Goal: Task Accomplishment & Management: Manage account settings

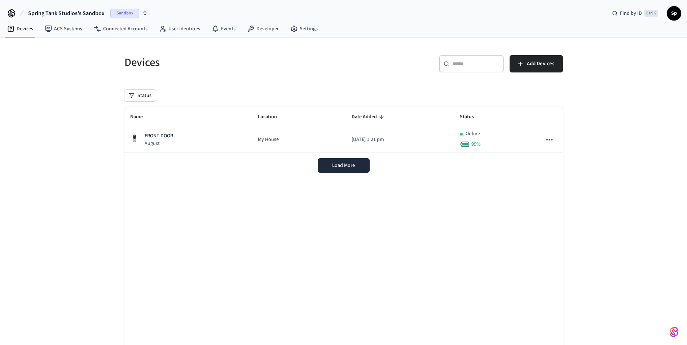
click at [119, 9] on span "Sandbox" at bounding box center [124, 13] width 29 height 9
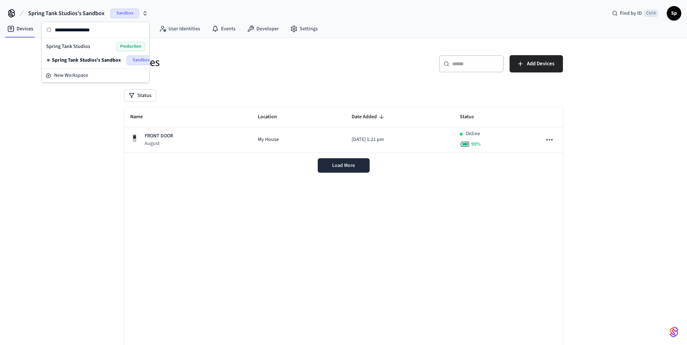
click at [91, 44] on div "Spring Tank Studios Production" at bounding box center [95, 46] width 99 height 9
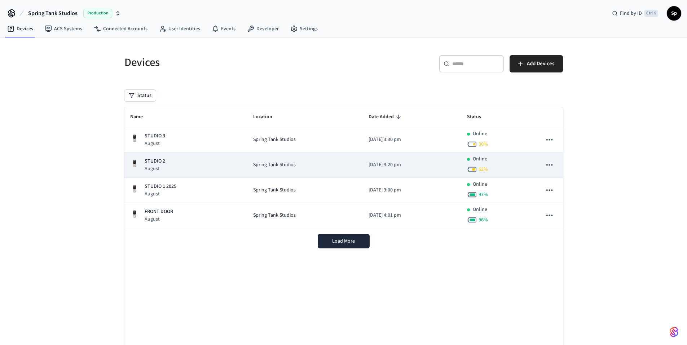
click at [219, 163] on div "STUDIO [DATE]" at bounding box center [186, 165] width 112 height 15
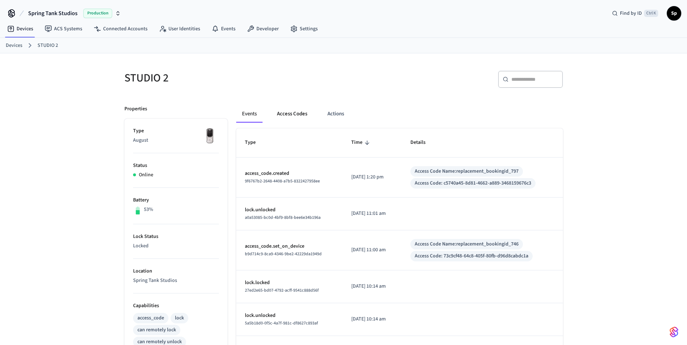
click at [289, 116] on button "Access Codes" at bounding box center [292, 113] width 42 height 17
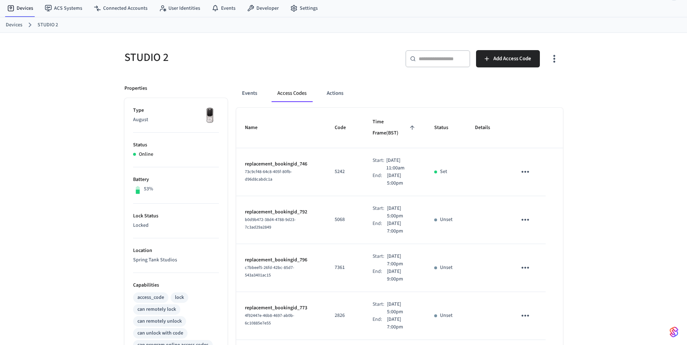
scroll to position [31, 0]
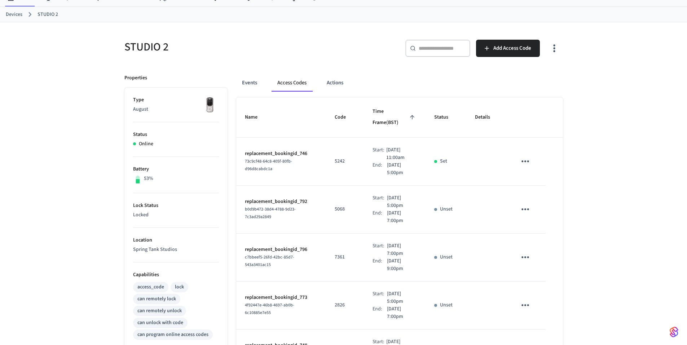
click at [384, 109] on span "Time Frame (BST)" at bounding box center [395, 117] width 44 height 23
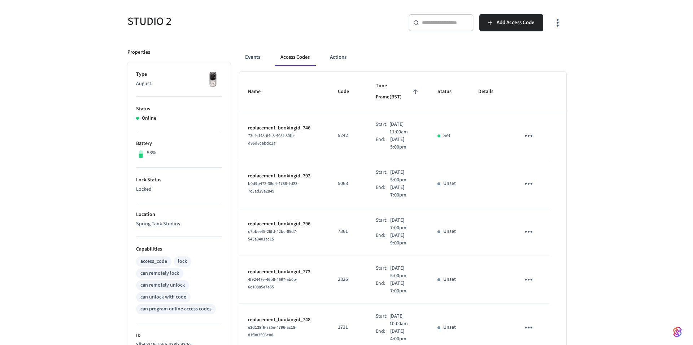
scroll to position [57, 0]
click at [512, 20] on span "Add Access Code" at bounding box center [512, 22] width 38 height 9
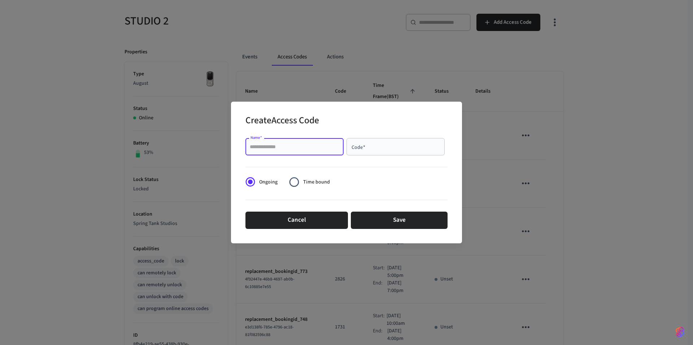
click at [300, 149] on input "Name   *" at bounding box center [294, 146] width 89 height 7
type input "**********"
click at [412, 144] on input "Code   *" at bounding box center [395, 146] width 89 height 7
type input "****"
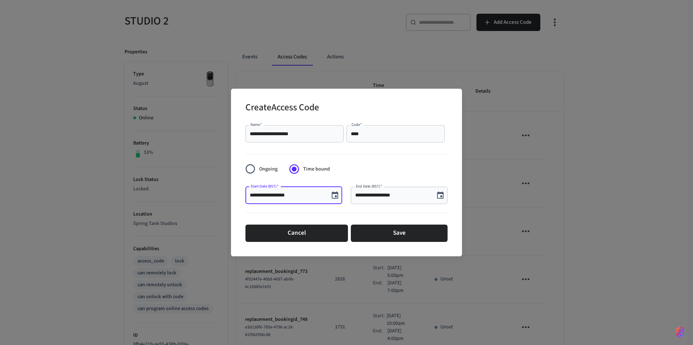
click at [296, 194] on input "**********" at bounding box center [287, 195] width 75 height 7
click at [333, 197] on icon "Choose date, selected date is Sep 26, 2025" at bounding box center [334, 195] width 9 height 9
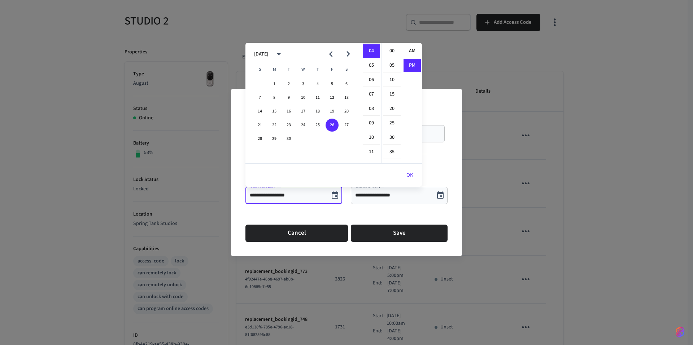
scroll to position [13, 0]
click at [272, 138] on button "29" at bounding box center [274, 138] width 13 height 13
click at [287, 137] on button "30" at bounding box center [288, 138] width 13 height 13
click at [368, 133] on li "10" at bounding box center [371, 138] width 17 height 14
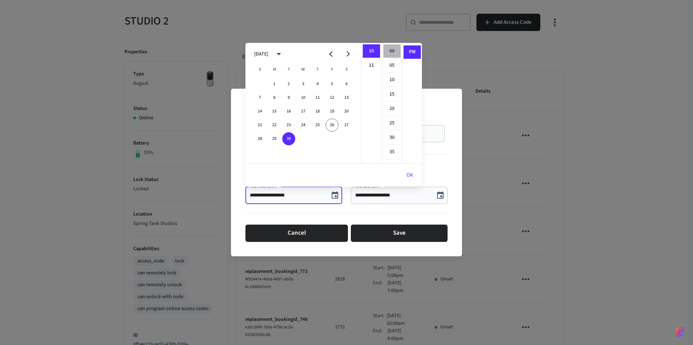
click at [388, 50] on li "00" at bounding box center [391, 51] width 17 height 14
click at [408, 53] on li "AM" at bounding box center [411, 51] width 17 height 14
type input "**********"
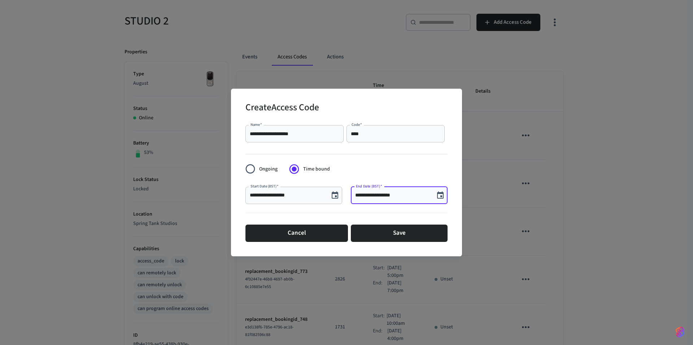
click at [383, 197] on input "**********" at bounding box center [392, 195] width 75 height 7
click at [438, 194] on icon "Choose date, selected date is Sep 26, 2025" at bounding box center [440, 195] width 6 height 7
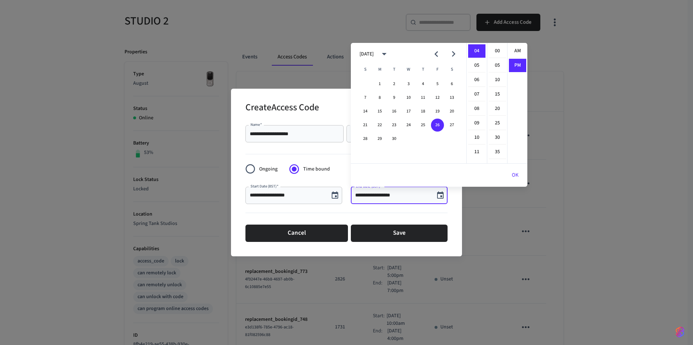
scroll to position [13, 0]
click at [397, 135] on button "30" at bounding box center [393, 138] width 13 height 13
click at [472, 47] on li "12" at bounding box center [476, 51] width 17 height 14
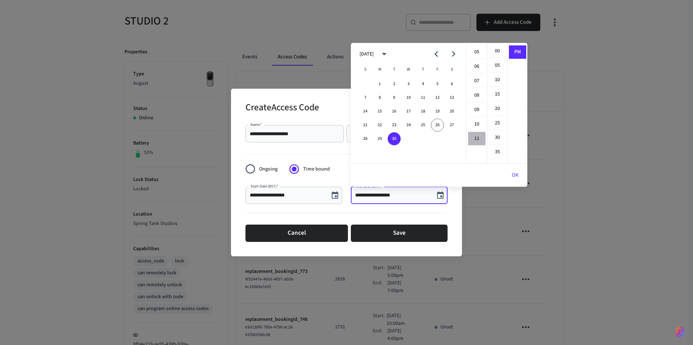
click at [475, 135] on li "11" at bounding box center [476, 138] width 17 height 13
click at [498, 97] on li "55" at bounding box center [496, 99] width 17 height 13
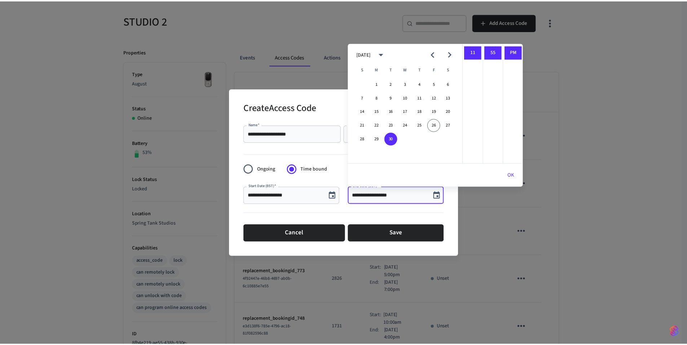
scroll to position [0, 0]
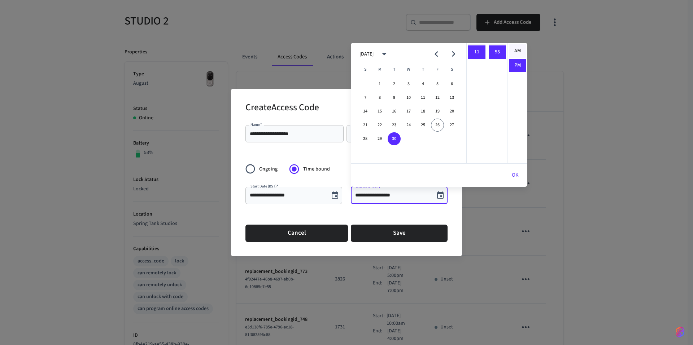
click at [515, 51] on li "AM" at bounding box center [517, 51] width 17 height 14
type input "**********"
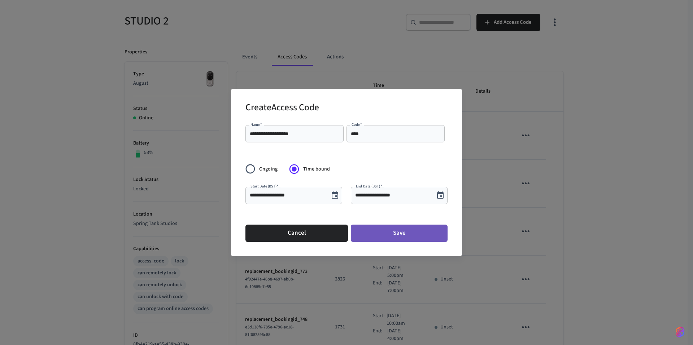
click at [396, 234] on button "Save" at bounding box center [399, 233] width 97 height 17
